Goal: Information Seeking & Learning: Learn about a topic

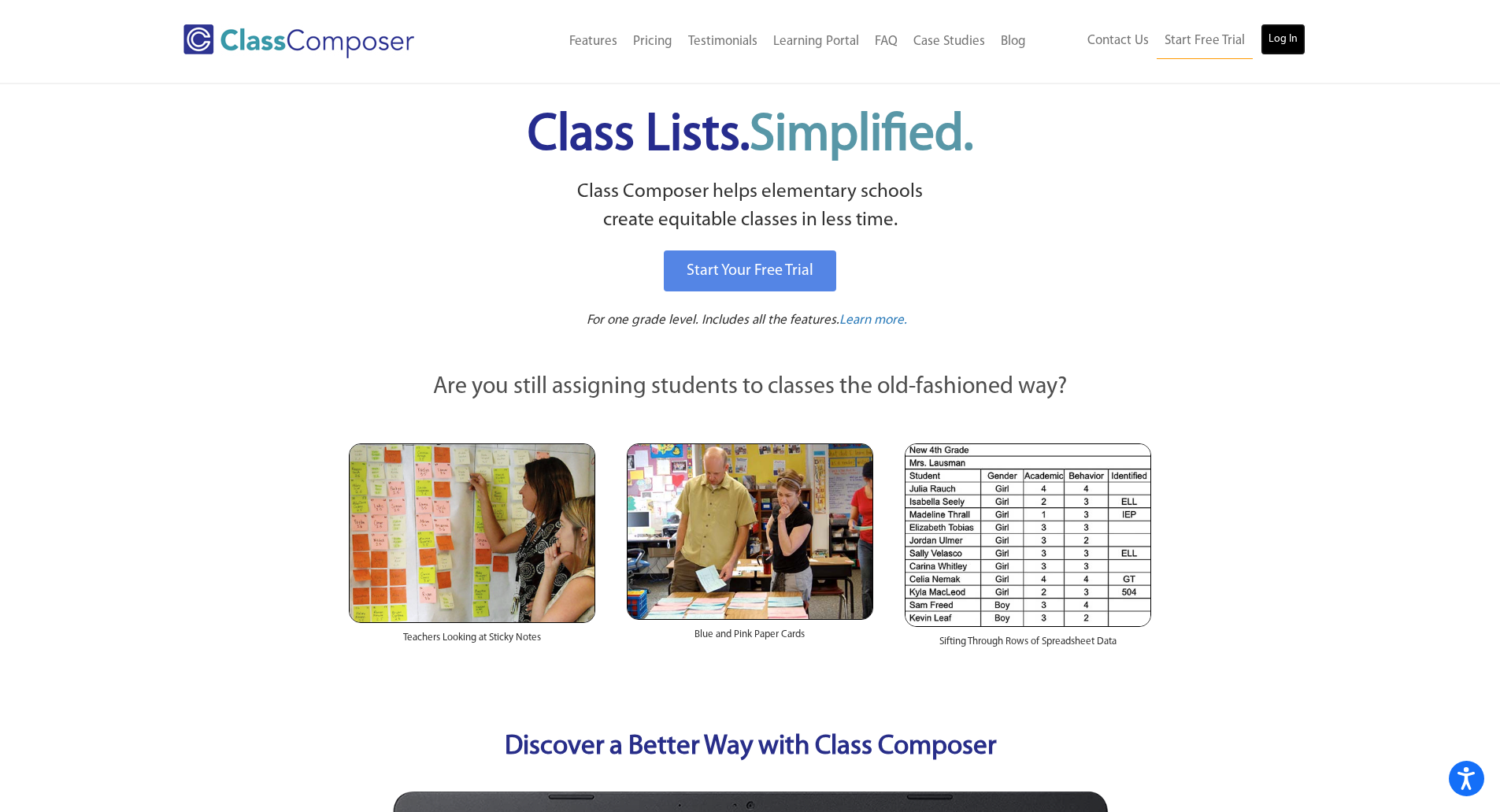
click at [1300, 38] on link "Log In" at bounding box center [1282, 39] width 45 height 32
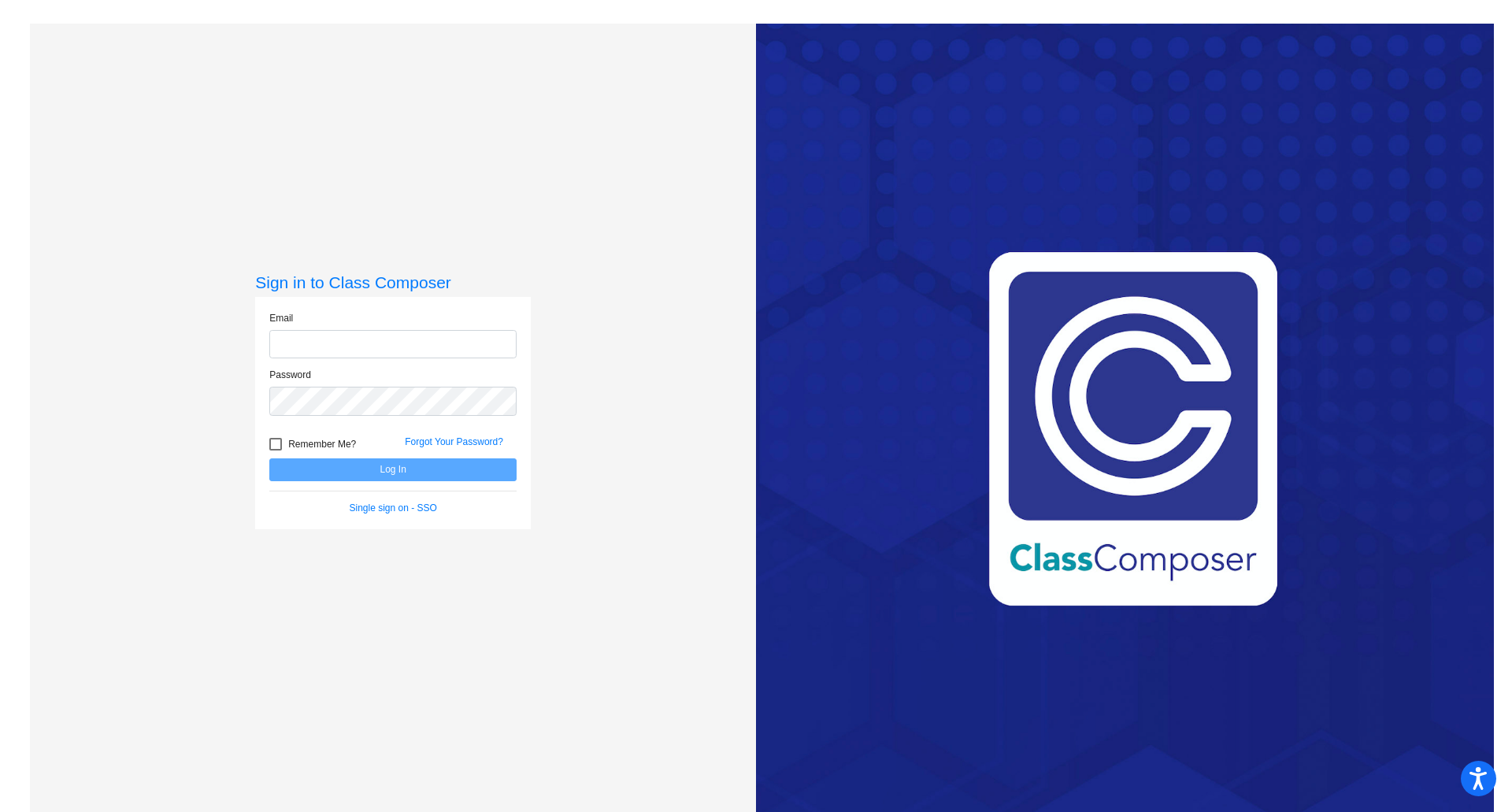
type input "[PERSON_NAME][EMAIL_ADDRESS][PERSON_NAME][DOMAIN_NAME]"
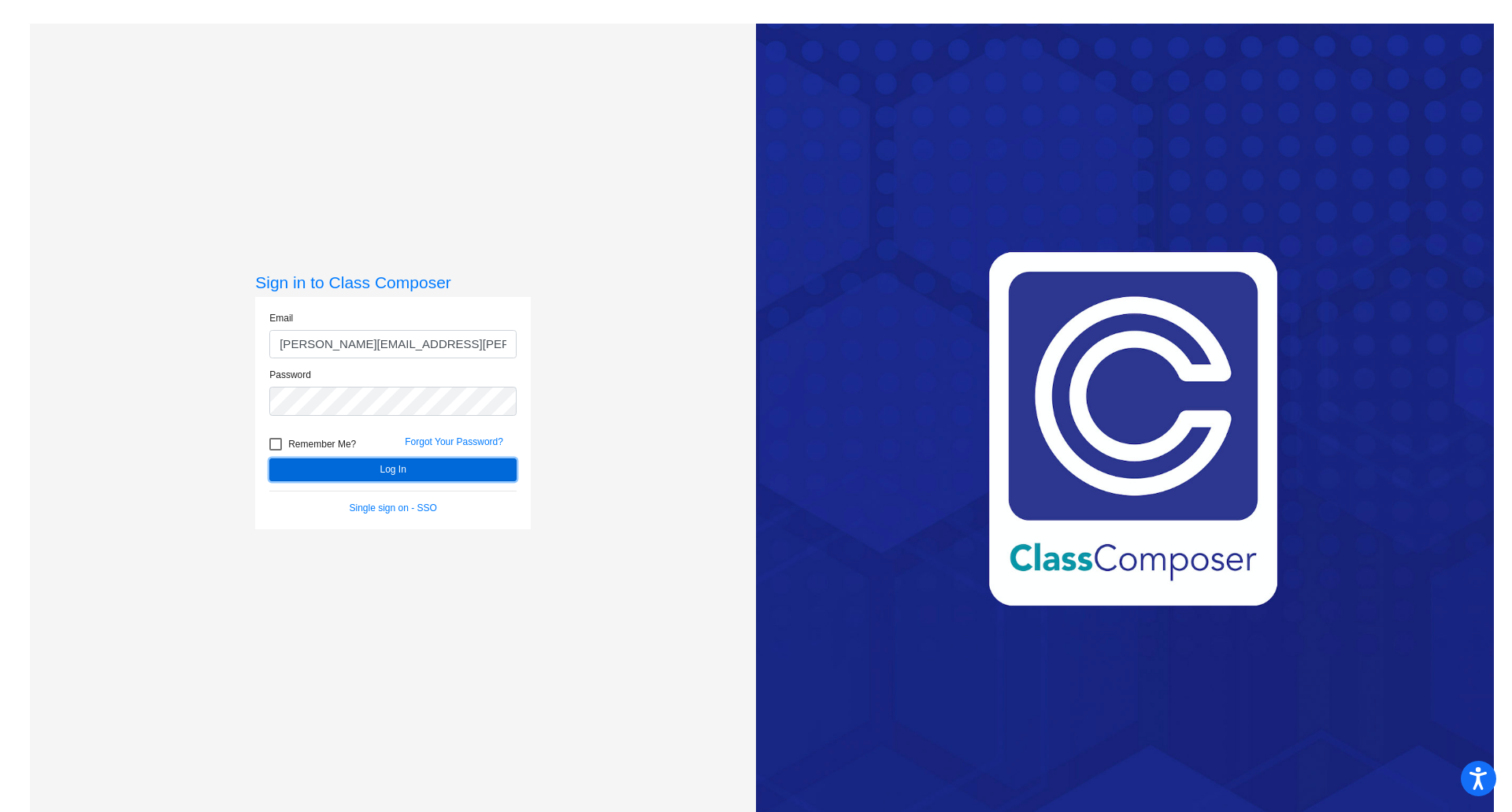
click at [424, 468] on button "Log In" at bounding box center [392, 469] width 247 height 23
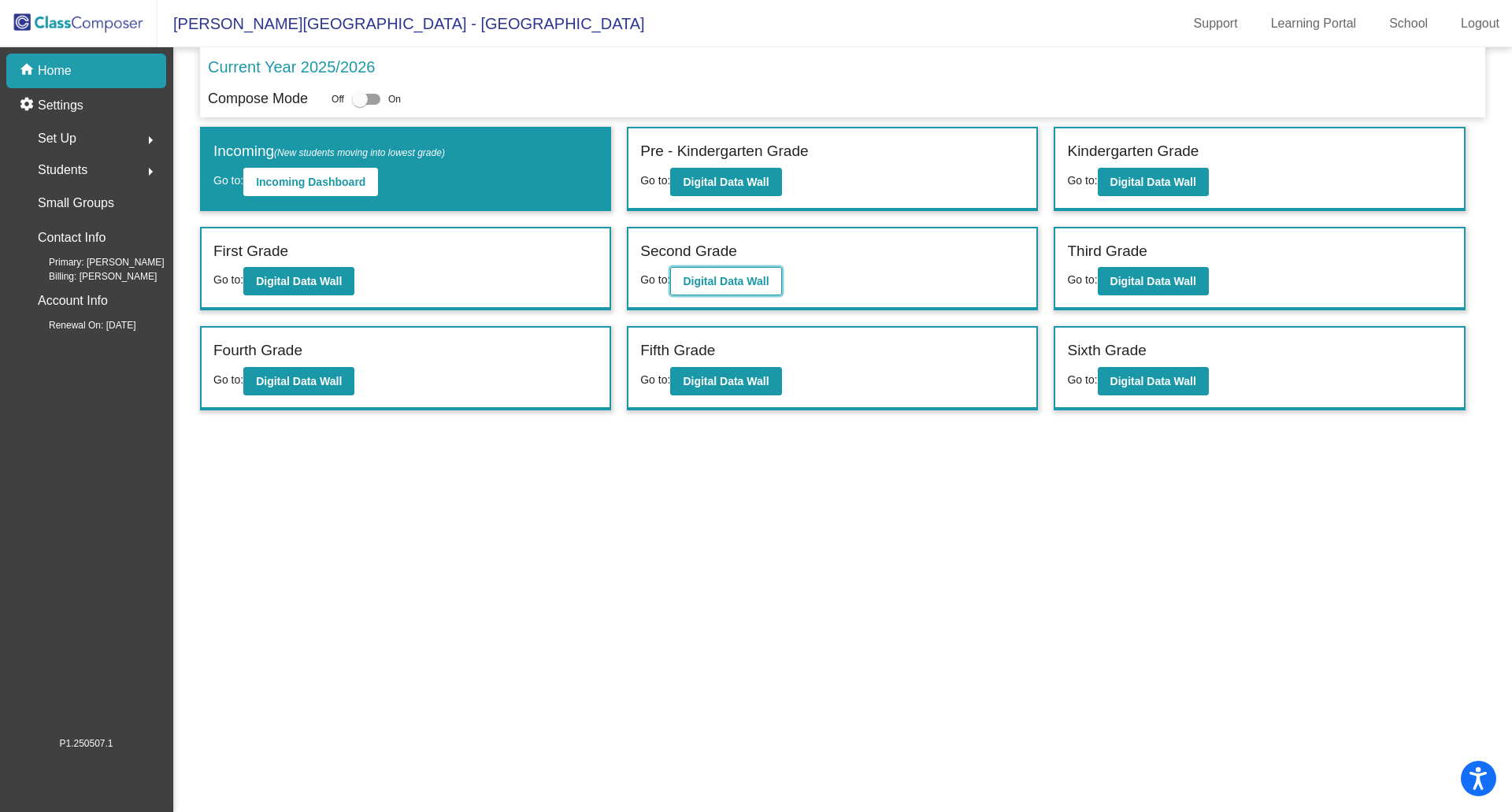
click at [712, 286] on b "Digital Data Wall" at bounding box center [725, 282] width 86 height 13
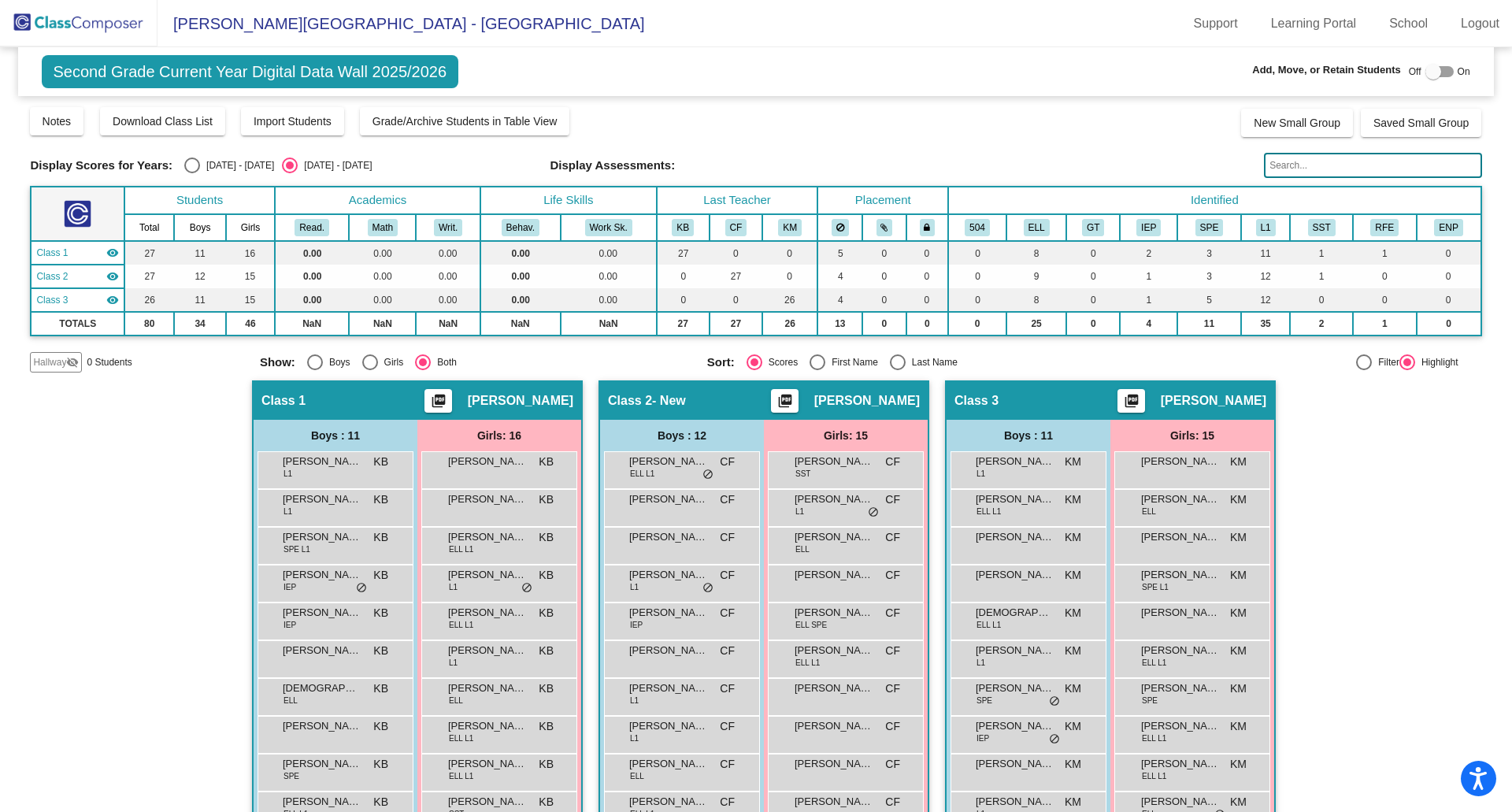
click at [84, 18] on img at bounding box center [78, 23] width 158 height 46
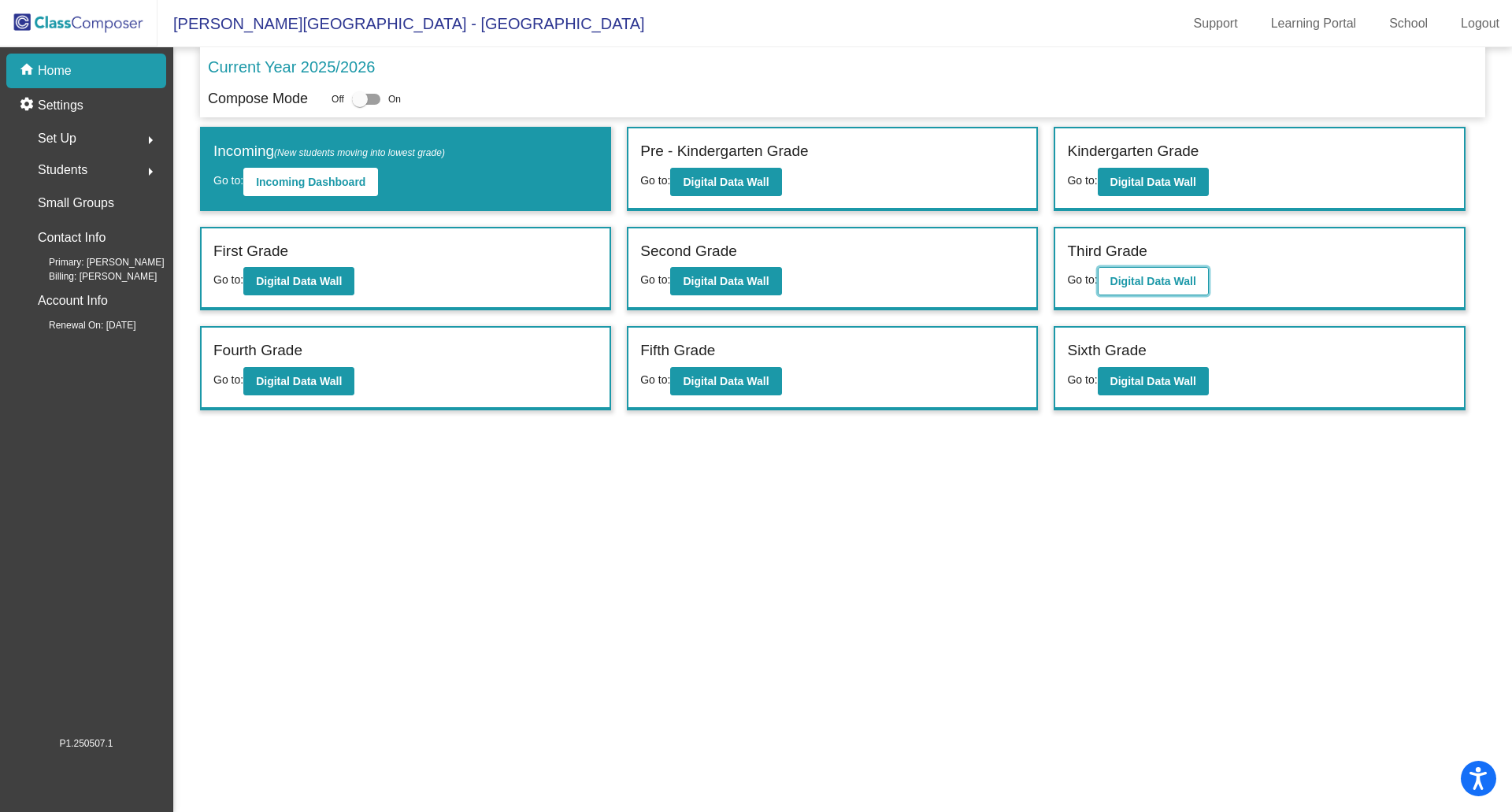
click at [1136, 288] on button "Digital Data Wall" at bounding box center [1153, 281] width 111 height 28
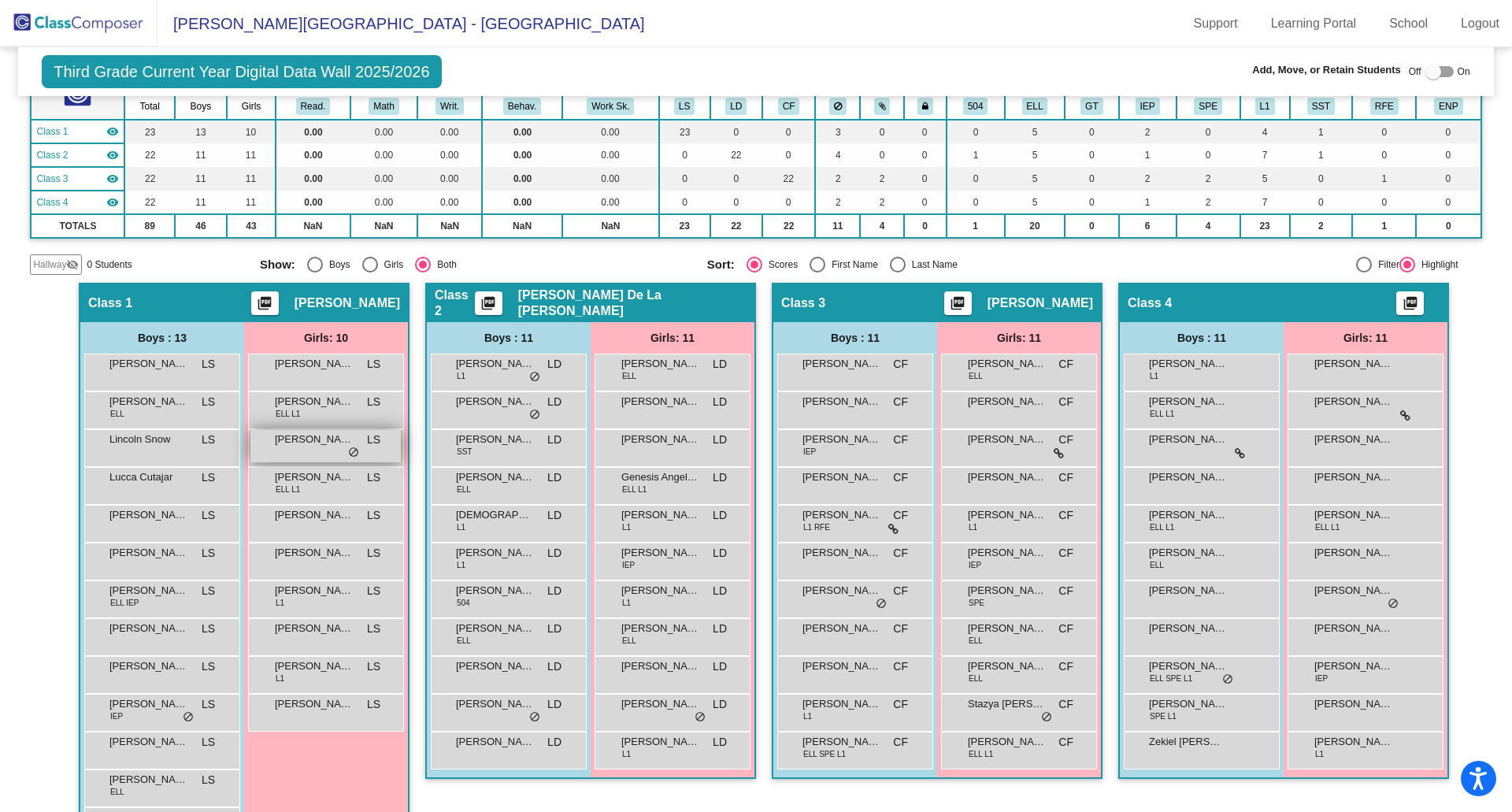
scroll to position [180, 0]
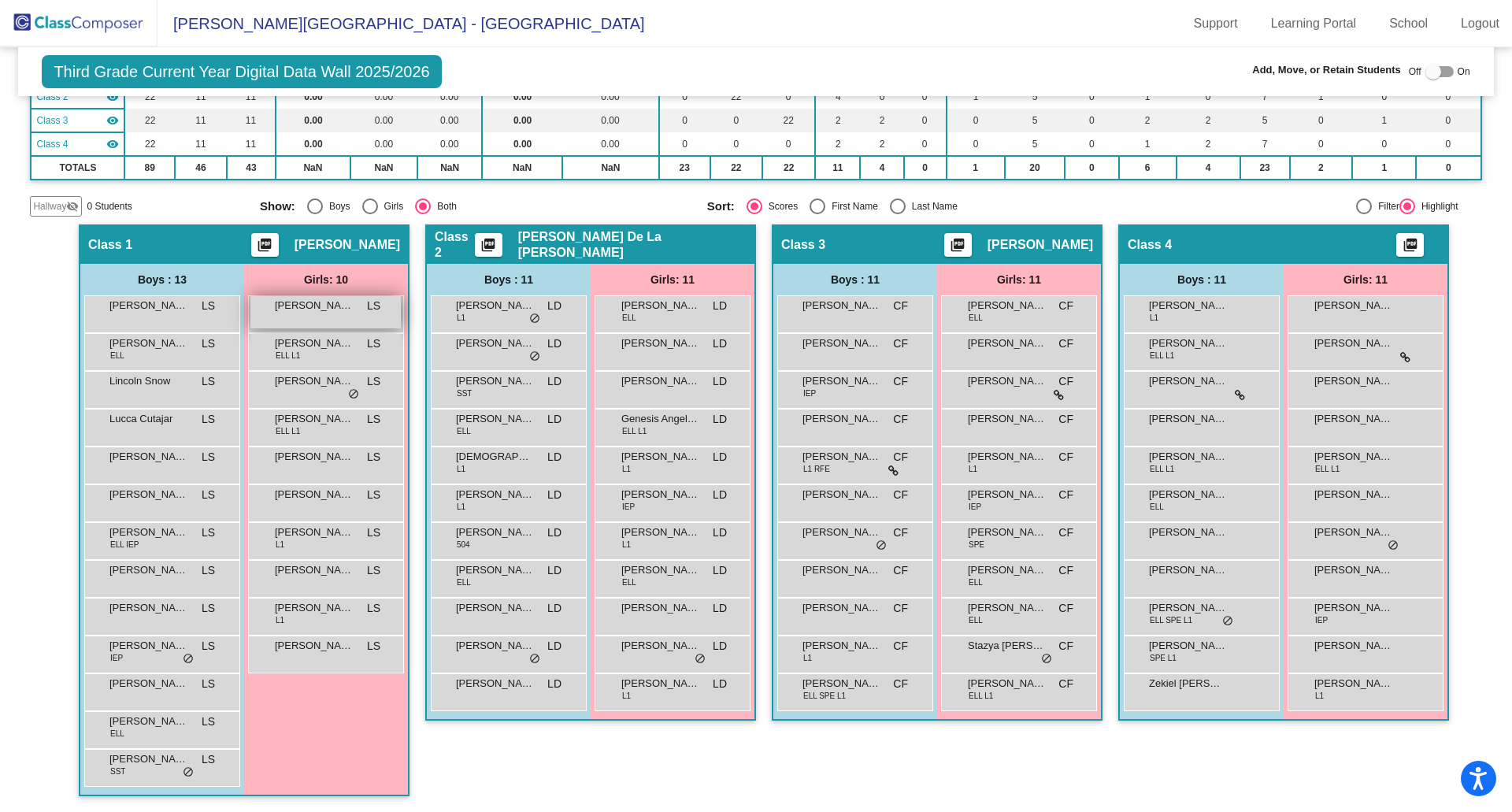
click at [327, 311] on span "Camila Flores" at bounding box center [314, 305] width 78 height 15
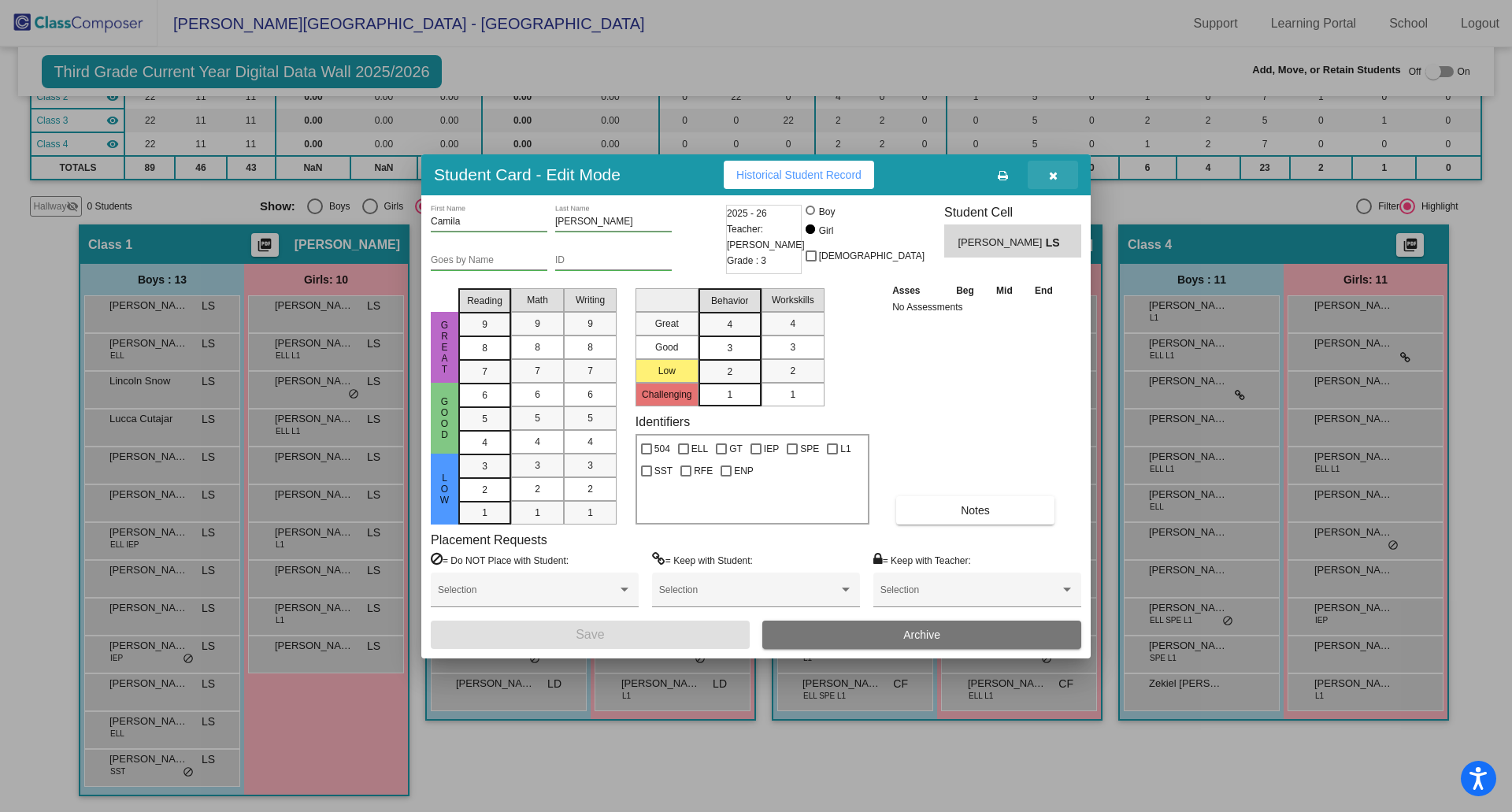
click at [1053, 180] on icon "button" at bounding box center [1054, 176] width 9 height 11
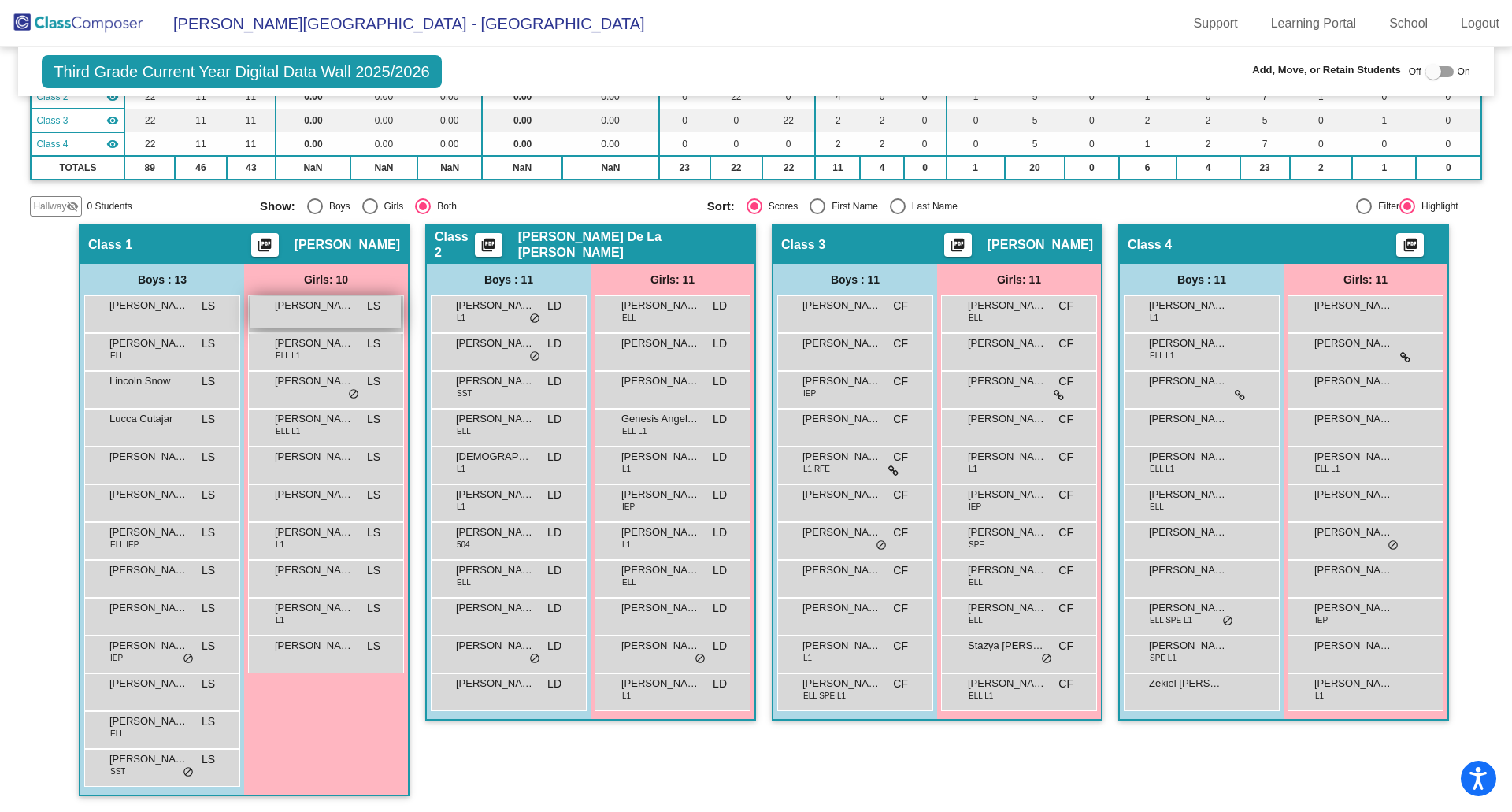
click at [321, 311] on span "Camila Flores" at bounding box center [314, 305] width 78 height 15
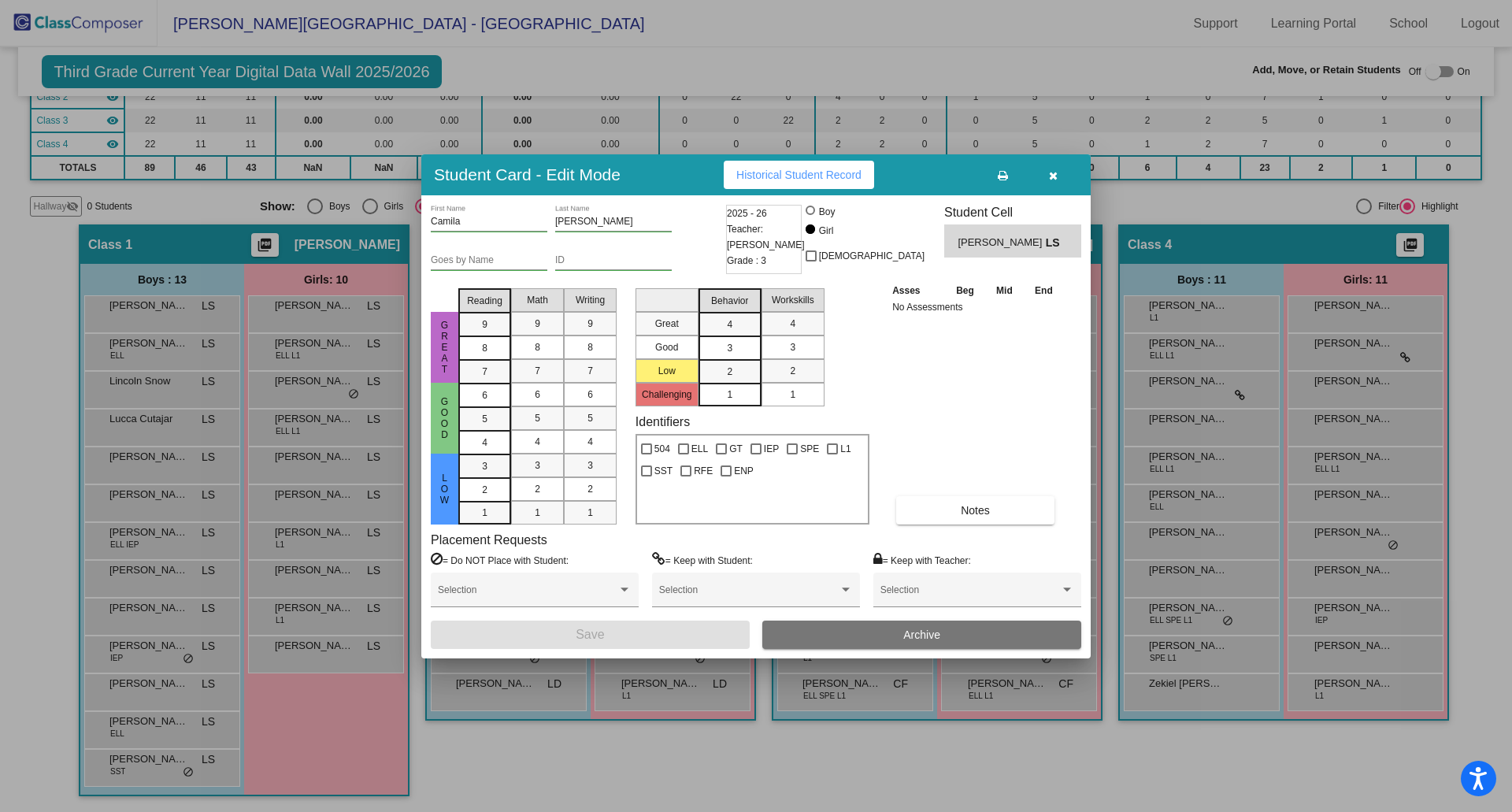
click at [789, 180] on span "Historical Student Record" at bounding box center [798, 175] width 125 height 13
click at [1054, 174] on icon "button" at bounding box center [1054, 176] width 9 height 11
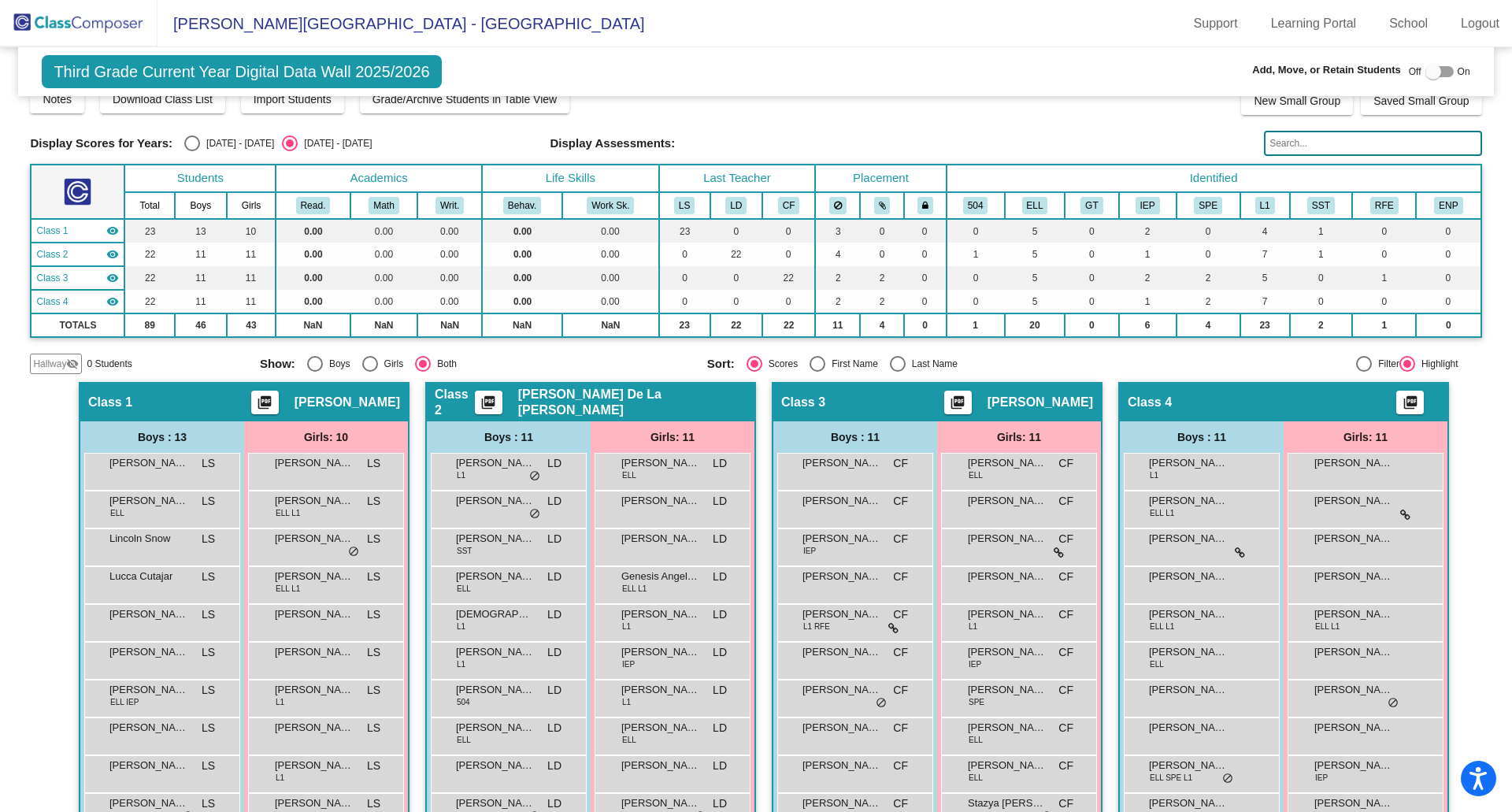
scroll to position [0, 0]
